Goal: Find specific page/section: Find specific page/section

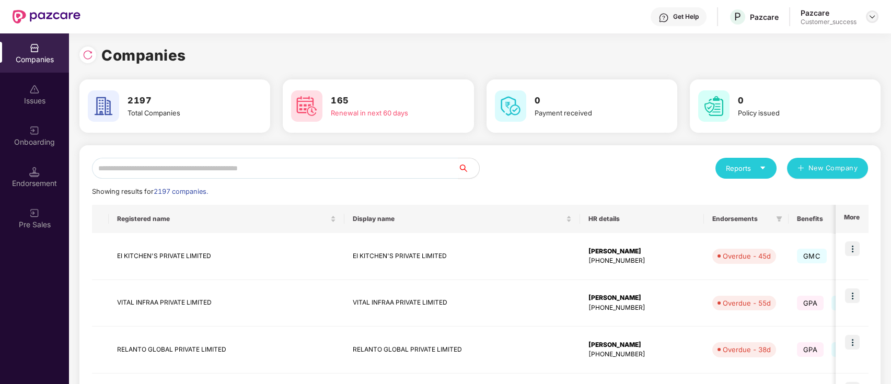
click at [872, 16] on img at bounding box center [872, 17] width 8 height 8
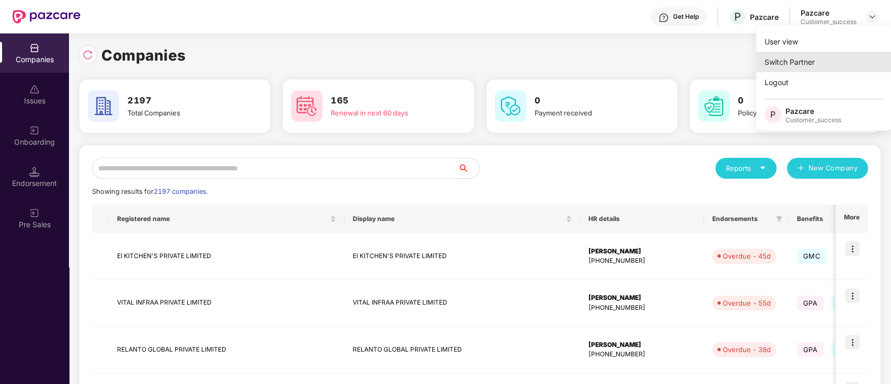
click at [831, 69] on div "Switch Partner" at bounding box center [824, 62] width 136 height 20
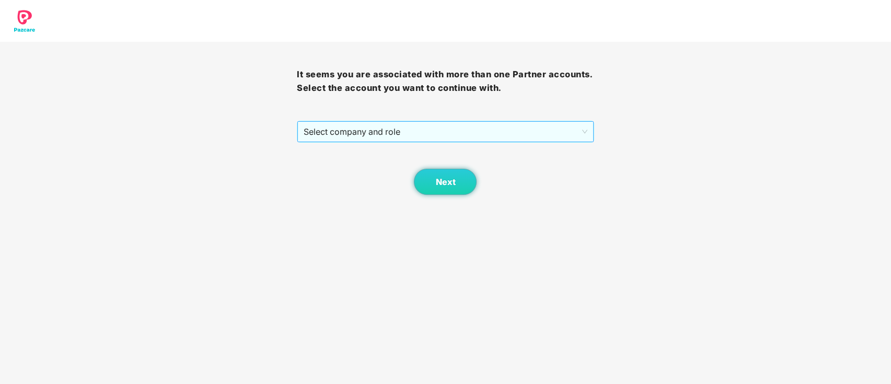
click at [377, 136] on span "Select company and role" at bounding box center [445, 132] width 283 height 20
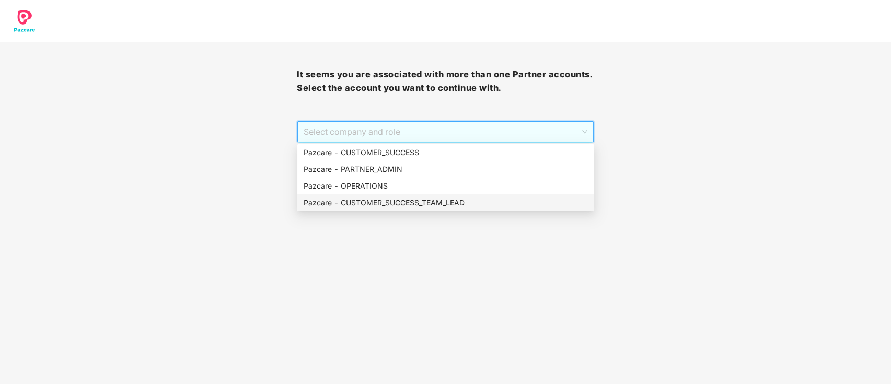
click at [435, 207] on div "Pazcare - CUSTOMER_SUCCESS_TEAM_LEAD" at bounding box center [446, 202] width 284 height 11
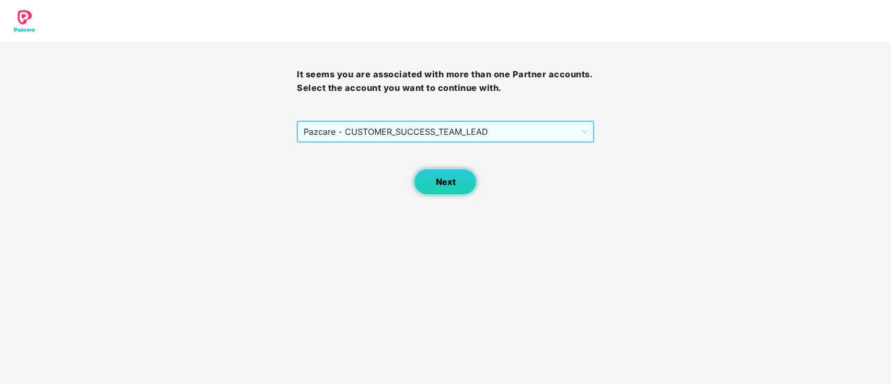
click at [445, 186] on span "Next" at bounding box center [445, 182] width 20 height 10
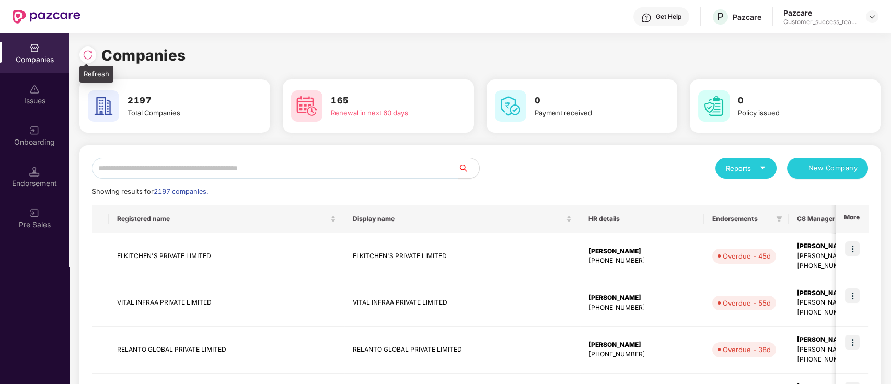
click at [91, 61] on div at bounding box center [87, 55] width 17 height 17
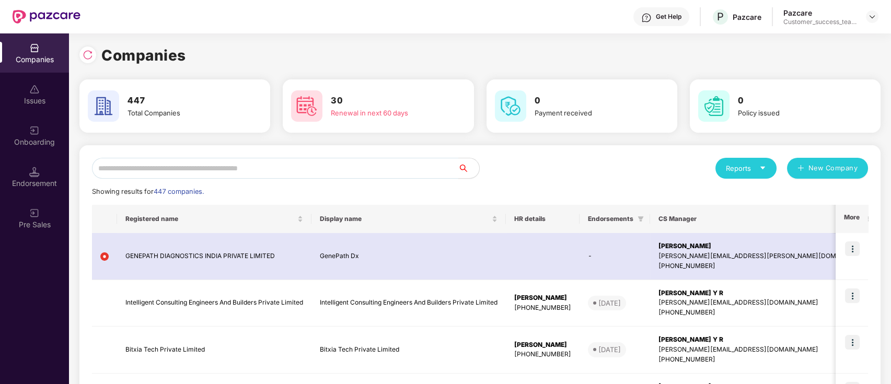
click at [192, 167] on input "text" at bounding box center [275, 168] width 366 height 21
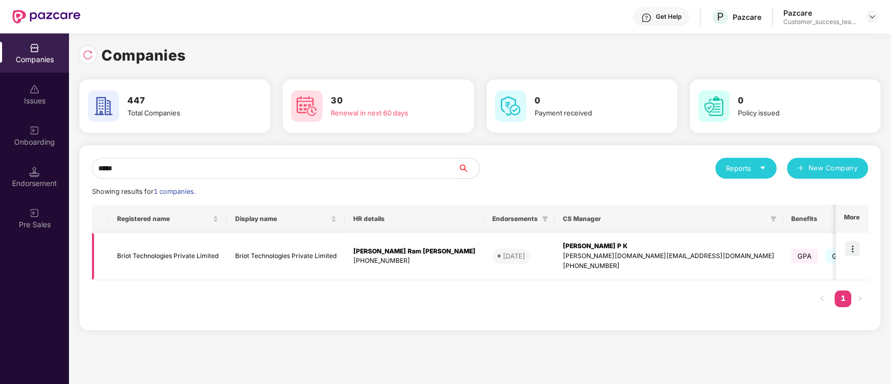
type input "*****"
click at [855, 249] on img at bounding box center [852, 248] width 15 height 15
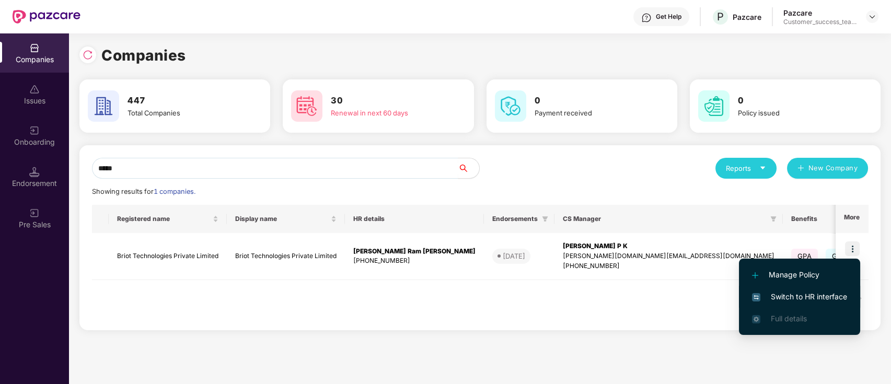
click at [838, 295] on span "Switch to HR interface" at bounding box center [799, 296] width 95 height 11
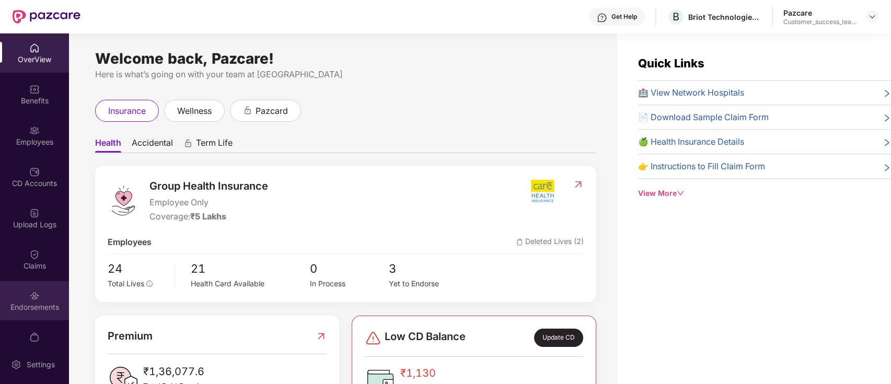
click at [44, 315] on div "Endorsements" at bounding box center [34, 300] width 69 height 39
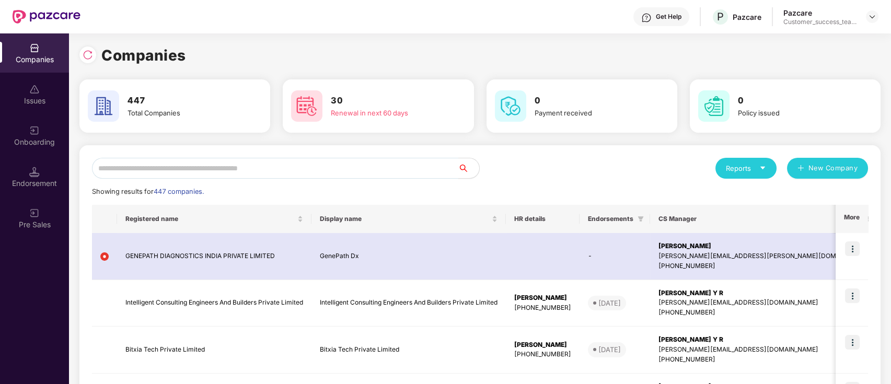
click at [280, 169] on input "text" at bounding box center [275, 168] width 366 height 21
paste input "********"
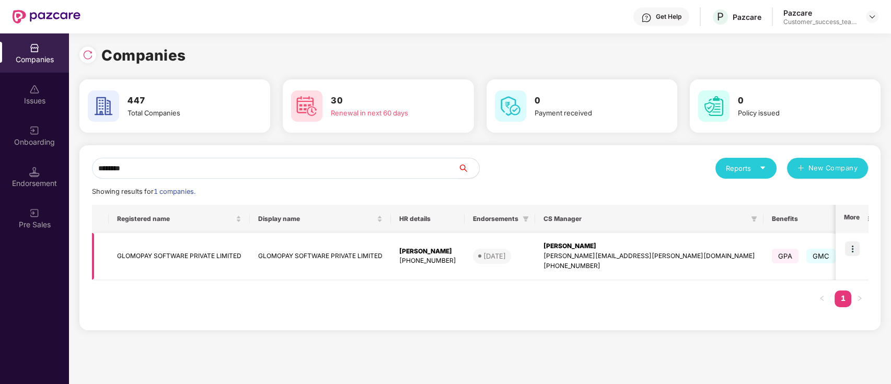
type input "********"
click at [858, 249] on img at bounding box center [852, 248] width 15 height 15
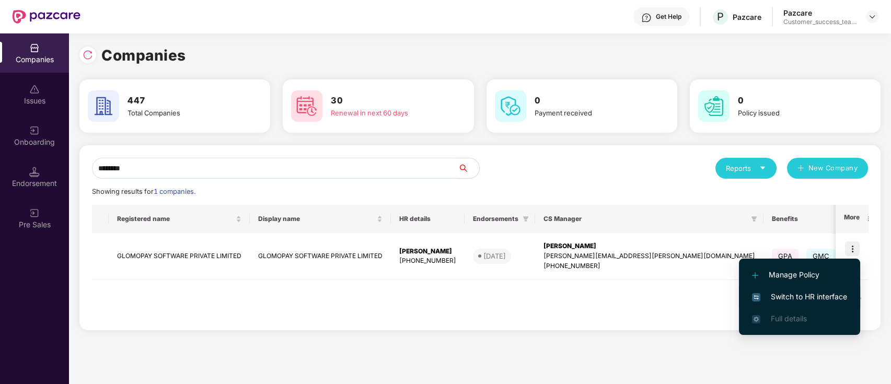
click at [836, 296] on span "Switch to HR interface" at bounding box center [799, 296] width 95 height 11
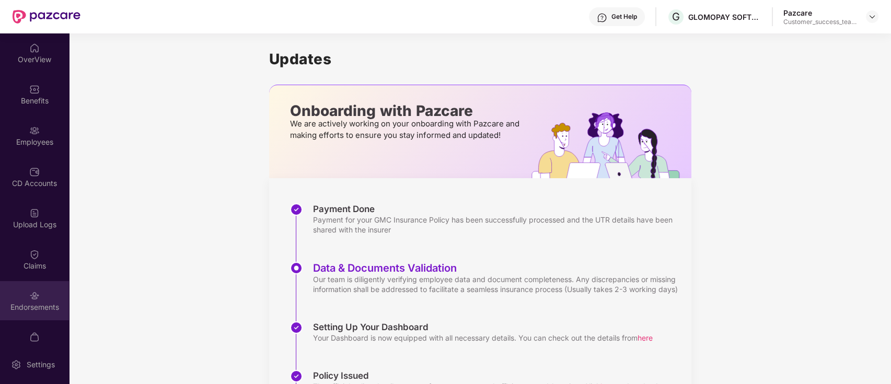
click at [33, 294] on img at bounding box center [34, 296] width 10 height 10
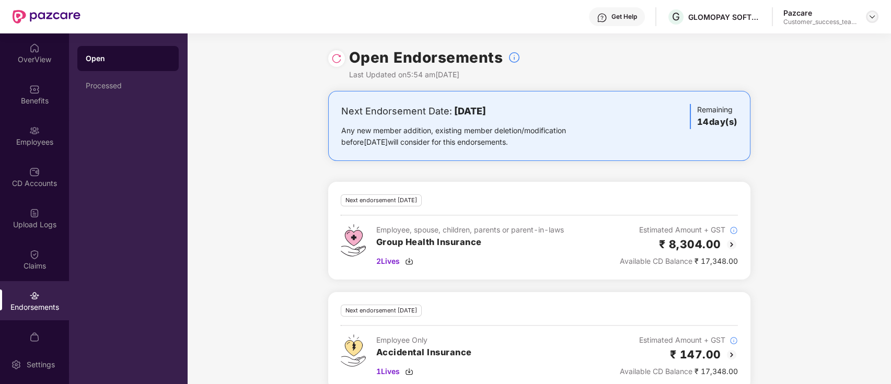
click at [870, 17] on img at bounding box center [872, 17] width 8 height 8
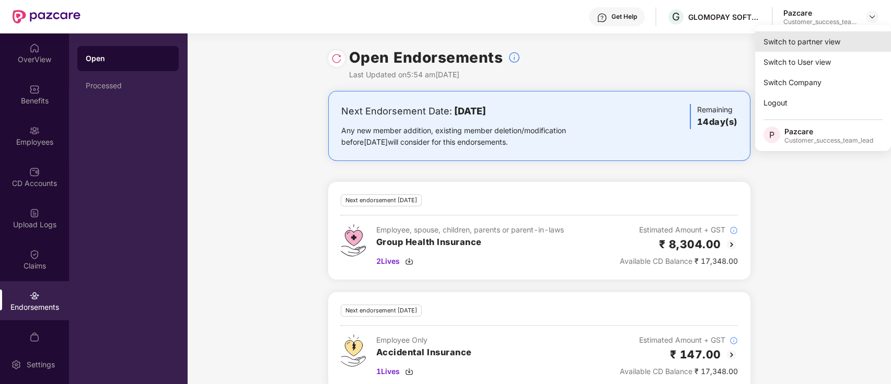
click at [836, 42] on div "Switch to partner view" at bounding box center [823, 41] width 136 height 20
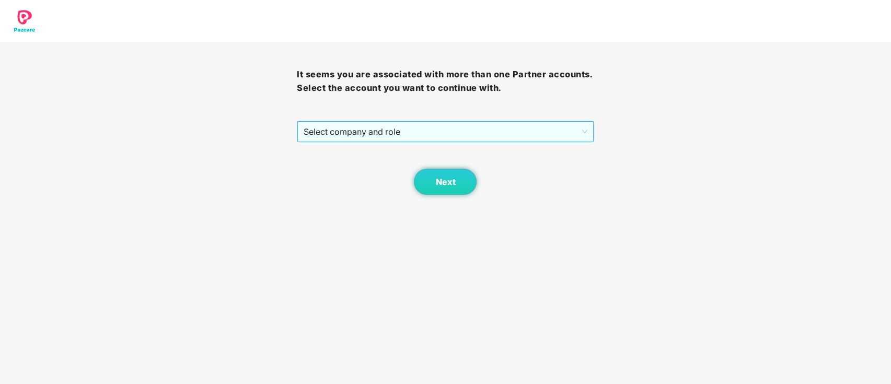
click at [447, 131] on span "Select company and role" at bounding box center [445, 132] width 283 height 20
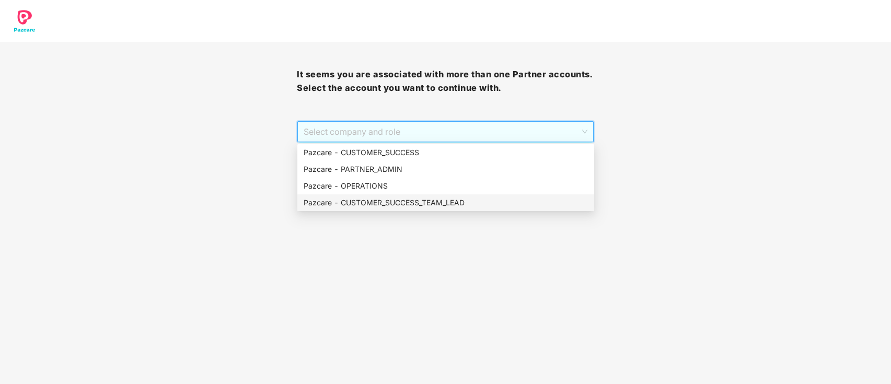
click at [405, 203] on div "Pazcare - CUSTOMER_SUCCESS_TEAM_LEAD" at bounding box center [446, 202] width 284 height 11
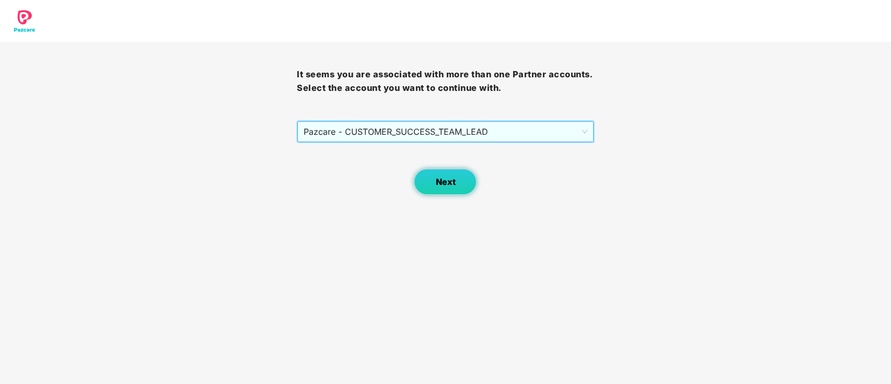
click at [460, 184] on button "Next" at bounding box center [445, 182] width 63 height 26
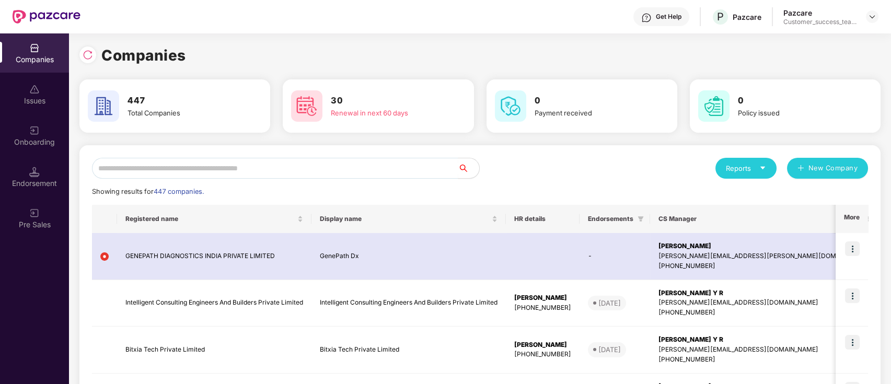
click at [438, 166] on input "text" at bounding box center [275, 168] width 366 height 21
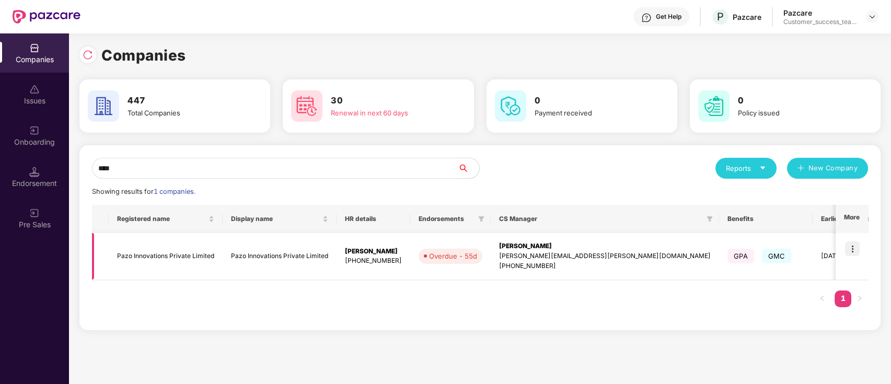
click at [848, 268] on td at bounding box center [852, 256] width 32 height 47
click at [321, 174] on input "****" at bounding box center [275, 168] width 366 height 21
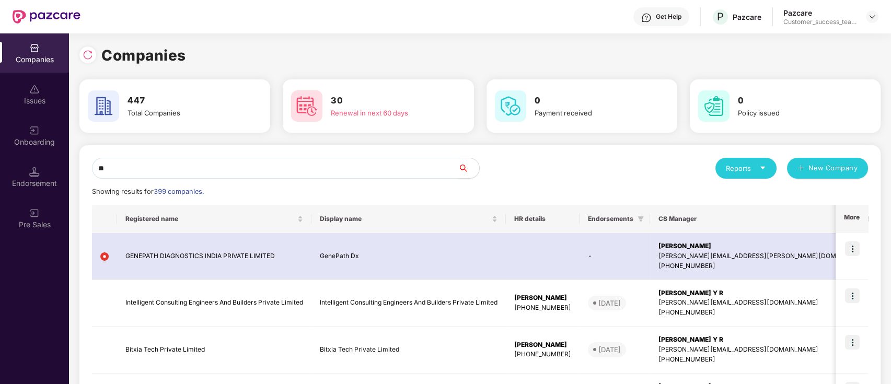
type input "*"
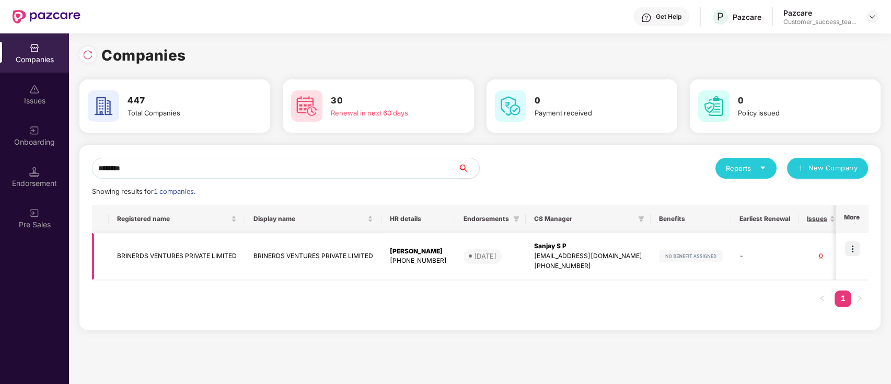
type input "********"
click at [348, 251] on td "BRINERDS VENTURES PRIVATE LIMITED" at bounding box center [313, 256] width 136 height 47
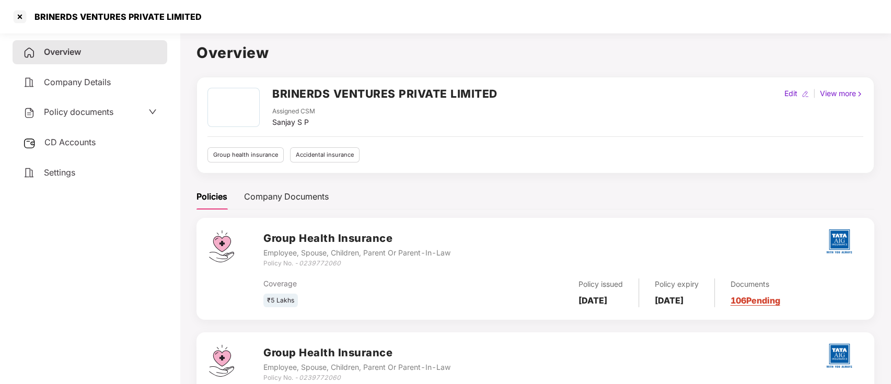
click at [133, 116] on div "Policy documents" at bounding box center [90, 113] width 134 height 14
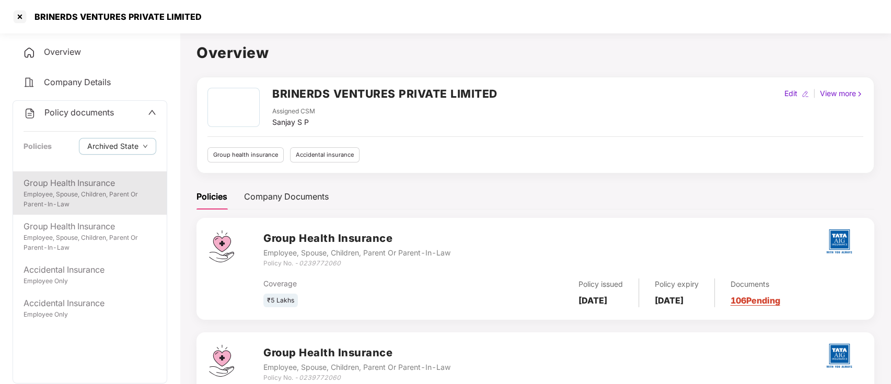
click at [112, 183] on div "Group Health Insurance" at bounding box center [90, 183] width 133 height 13
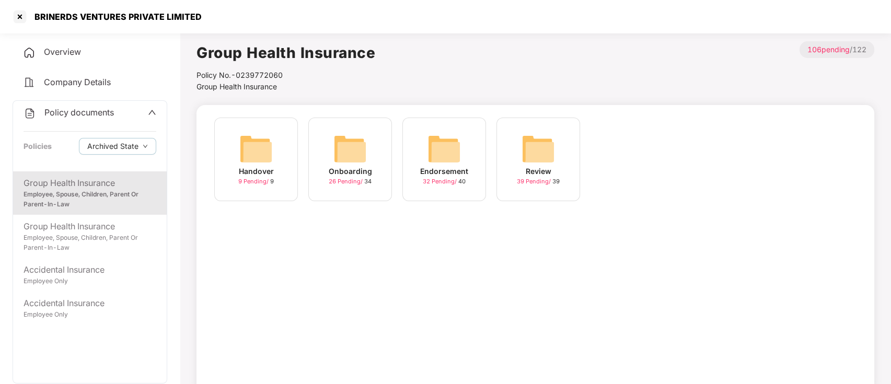
click at [339, 186] on div "26 Pending / 34" at bounding box center [350, 181] width 43 height 9
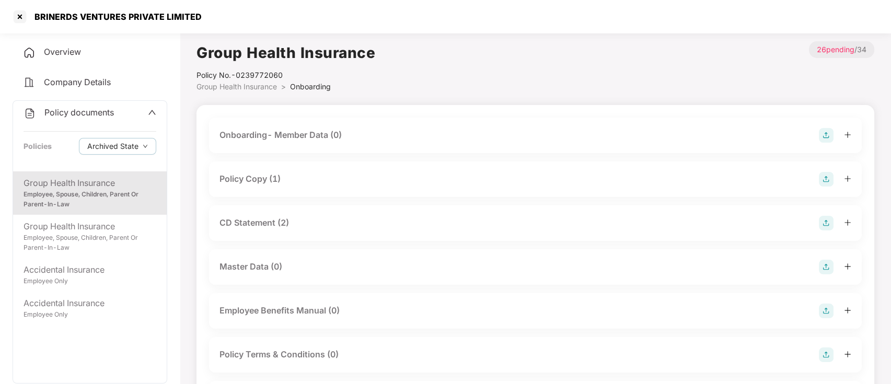
click at [257, 176] on div "Policy Copy (1)" at bounding box center [250, 178] width 61 height 13
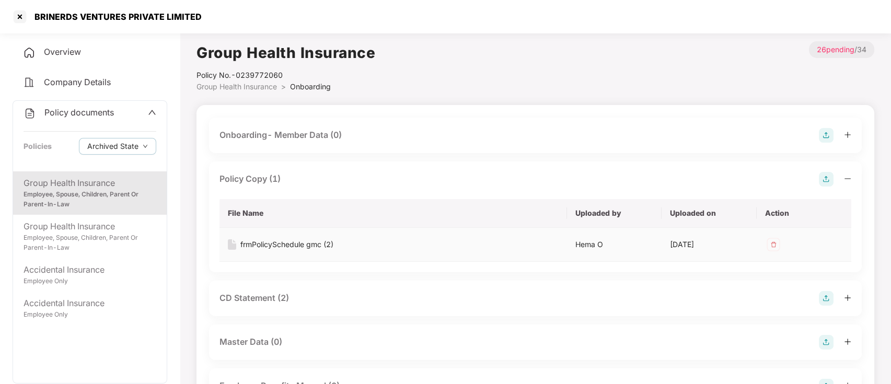
click at [264, 246] on div "frmPolicySchedule gmc (2)" at bounding box center [286, 244] width 93 height 11
